Goal: Find specific page/section: Find specific page/section

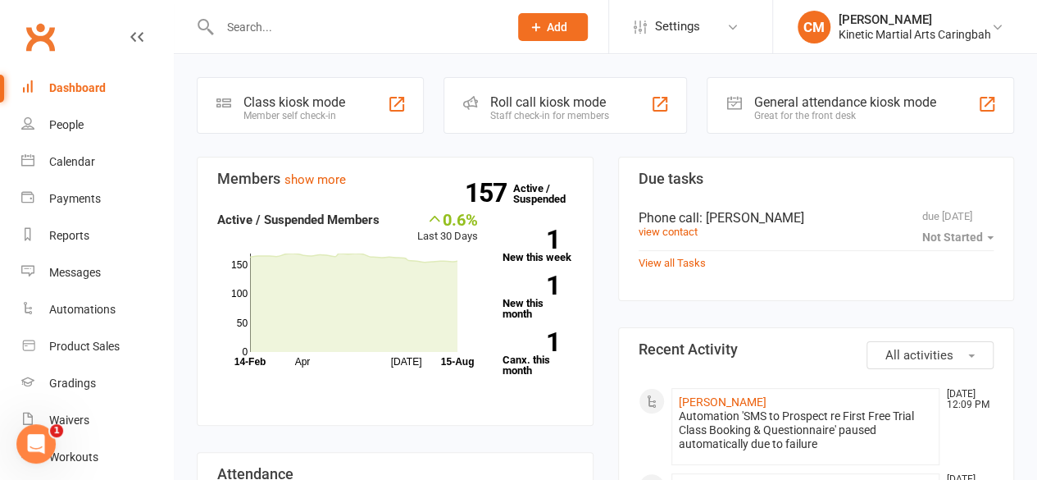
click at [290, 37] on input "text" at bounding box center [356, 27] width 282 height 23
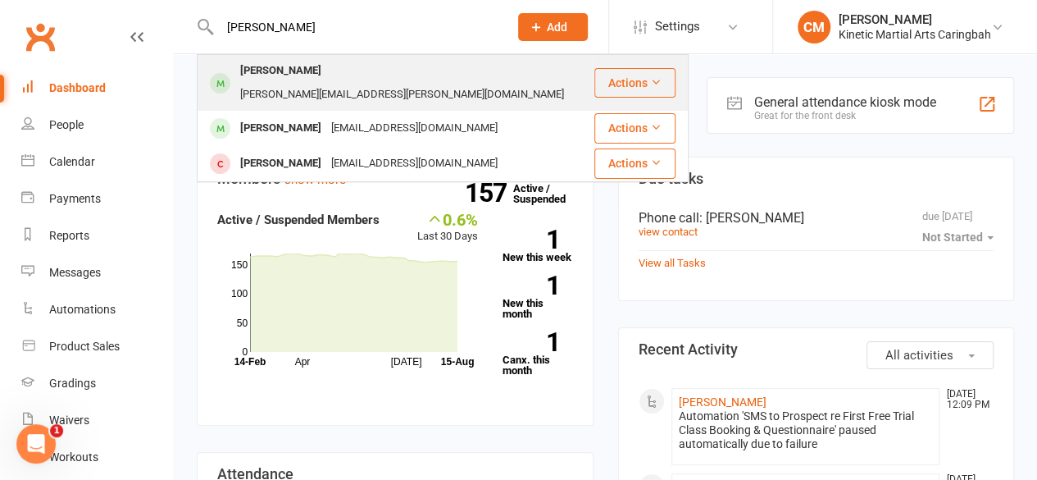
type input "[PERSON_NAME]"
click at [301, 75] on div "[PERSON_NAME]" at bounding box center [280, 71] width 91 height 24
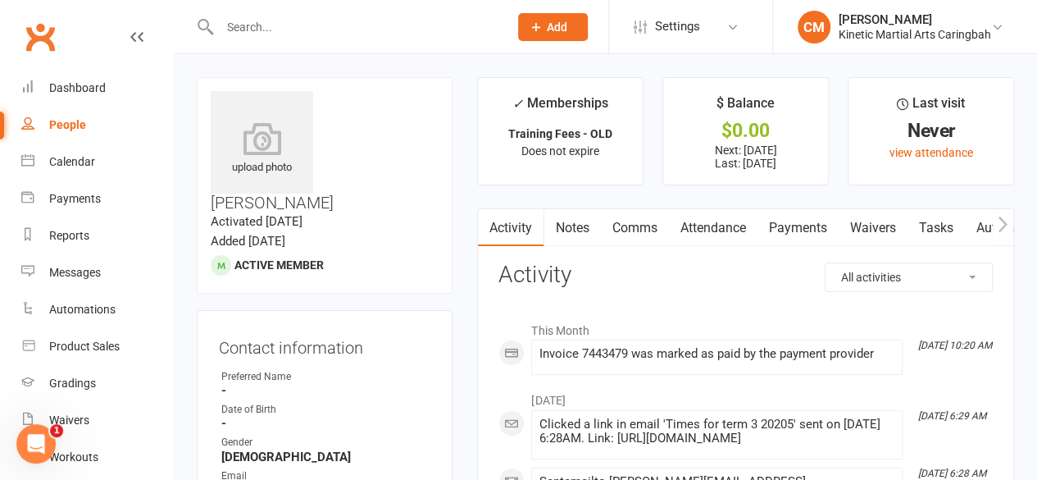
click at [284, 28] on input "text" at bounding box center [356, 27] width 282 height 23
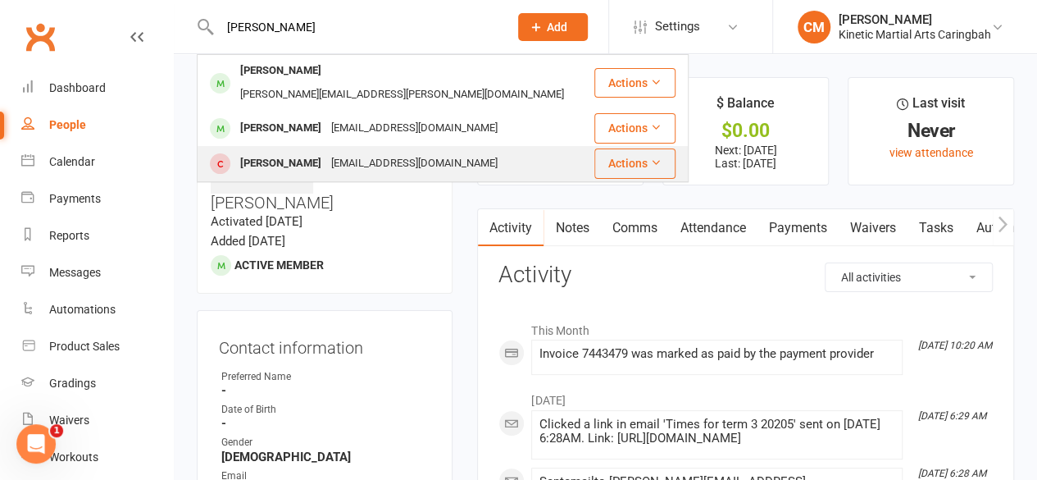
type input "[PERSON_NAME]"
click at [326, 152] on div "[EMAIL_ADDRESS][DOMAIN_NAME]" at bounding box center [414, 164] width 176 height 24
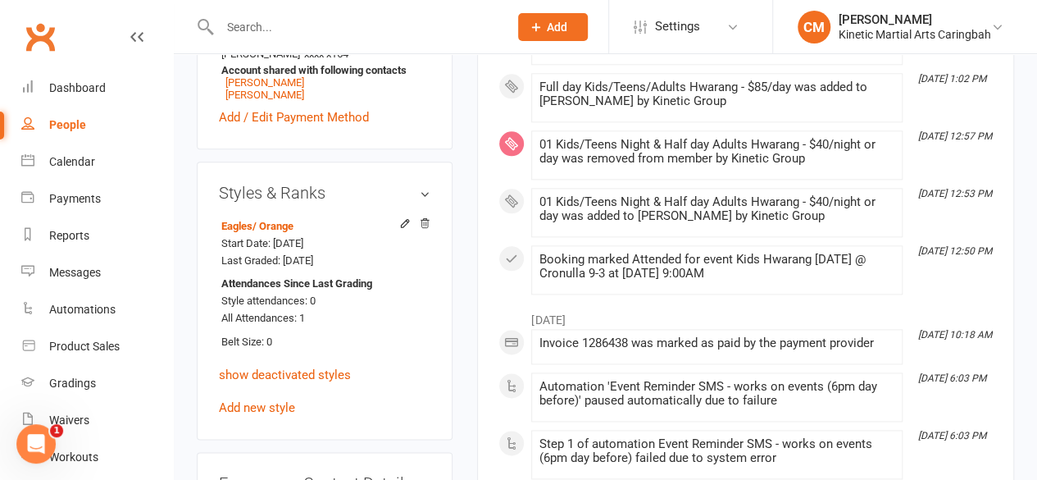
scroll to position [902, 0]
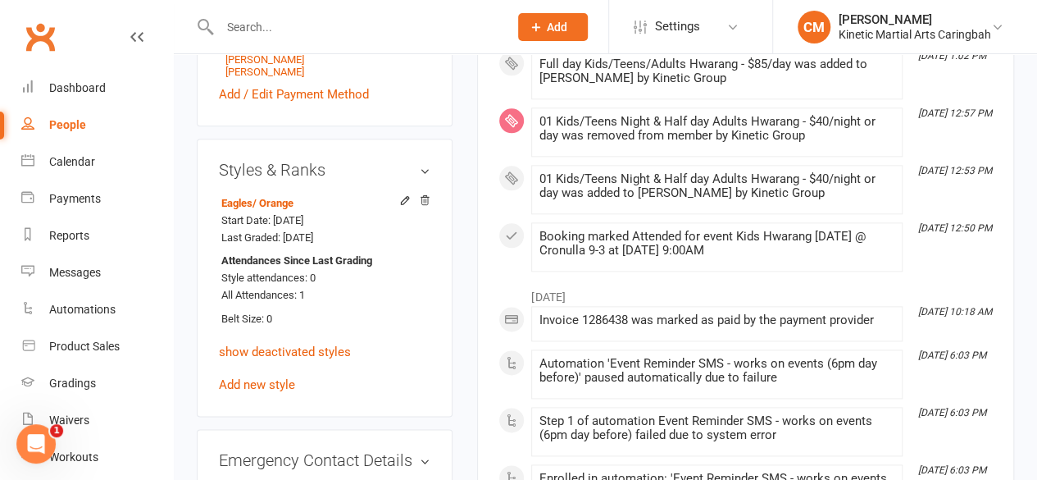
click at [358, 26] on input "text" at bounding box center [356, 27] width 282 height 23
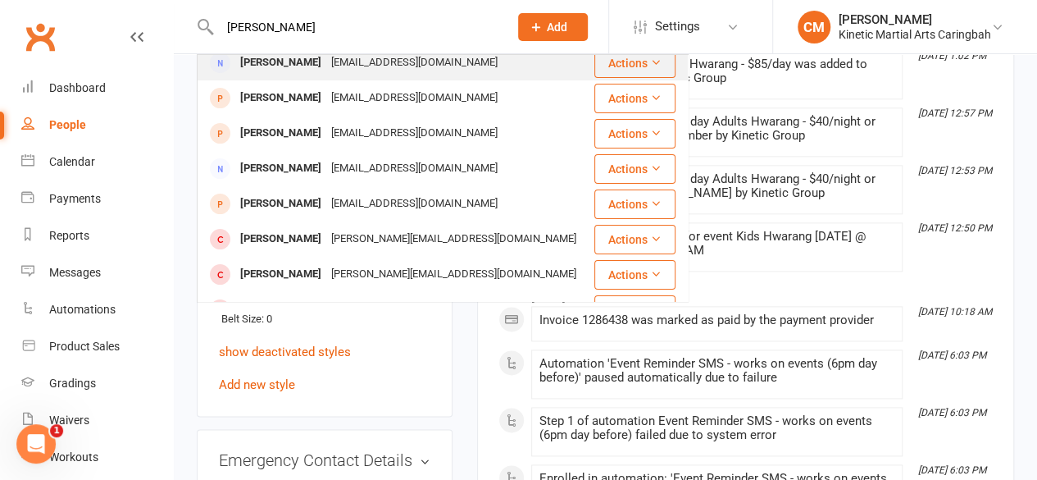
scroll to position [0, 0]
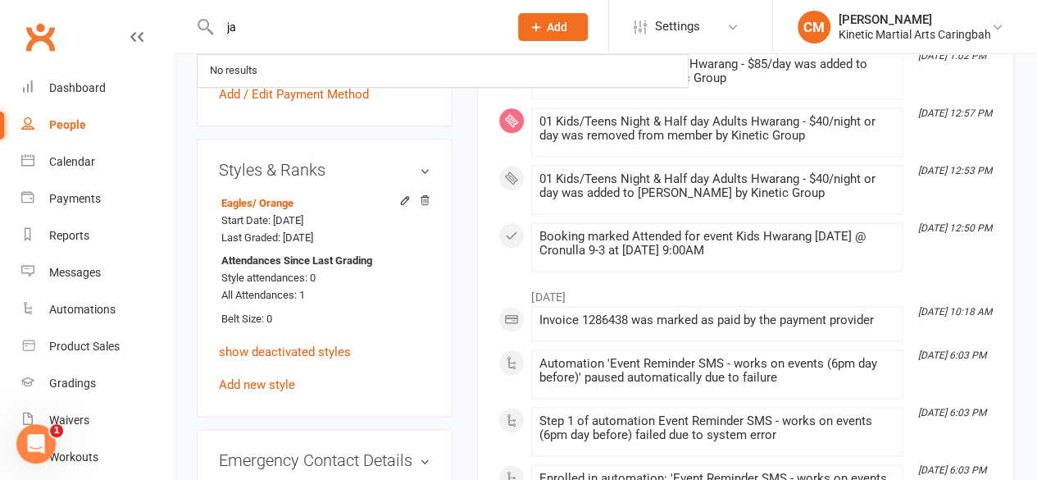
type input "j"
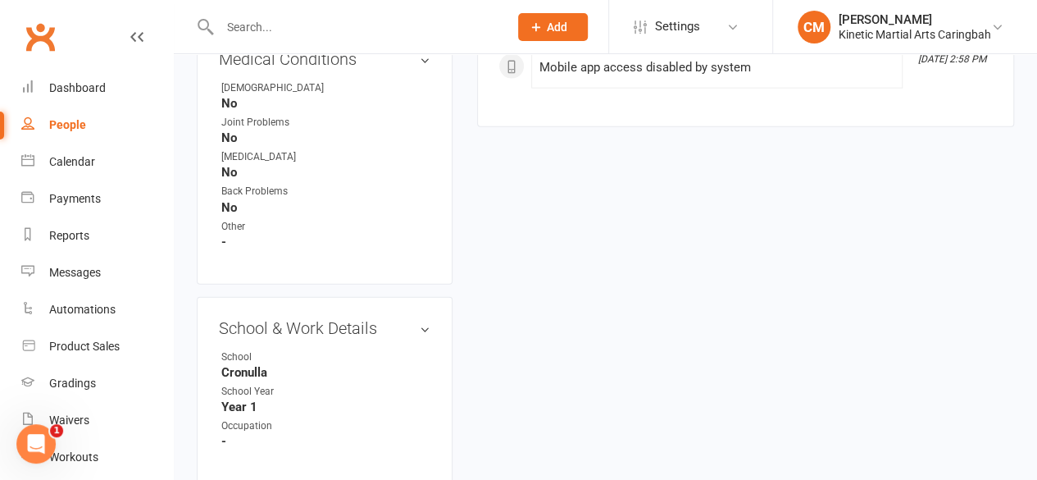
scroll to position [1886, 0]
